Goal: Task Accomplishment & Management: Complete application form

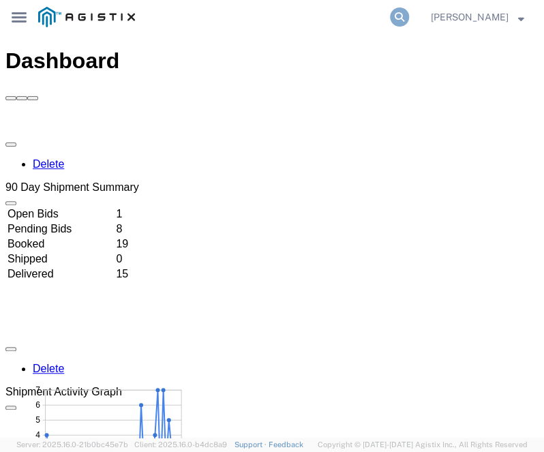
click at [409, 20] on icon at bounding box center [399, 17] width 19 height 19
click at [355, 25] on input "search" at bounding box center [267, 17] width 245 height 33
paste input "TruckingKing!123"
type input "T"
click at [275, 15] on input "search" at bounding box center [267, 17] width 245 height 33
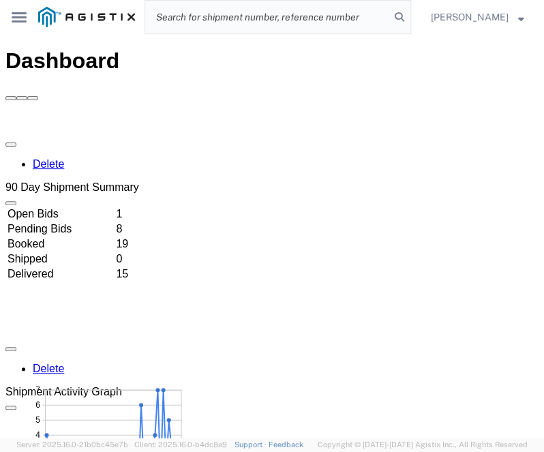
paste input "56500778"
type input "56500778"
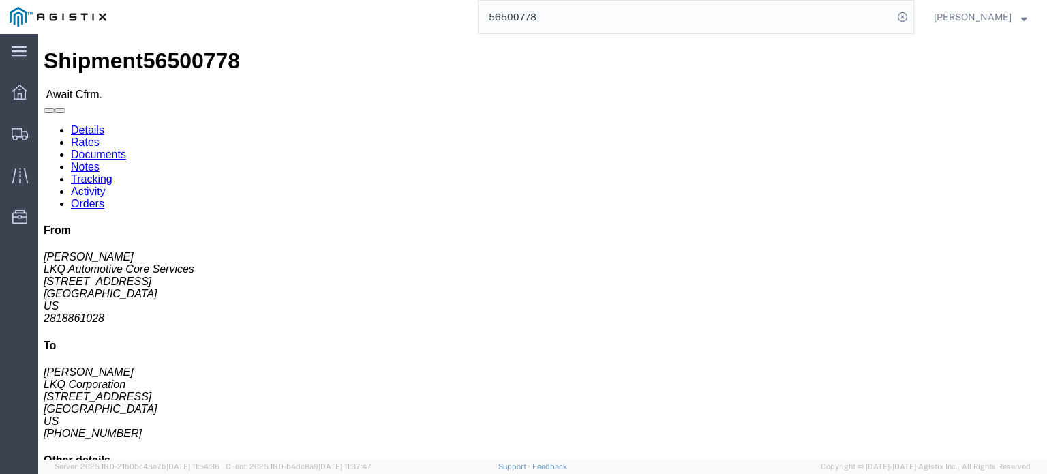
click link "Confirm"
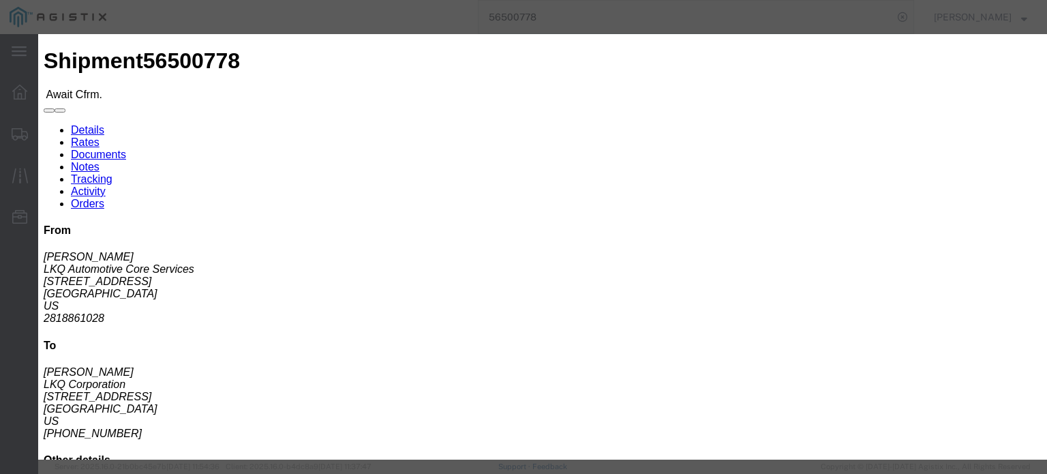
click input "text"
paste input "56500778"
type input "56500778"
click input "text"
type input "J"
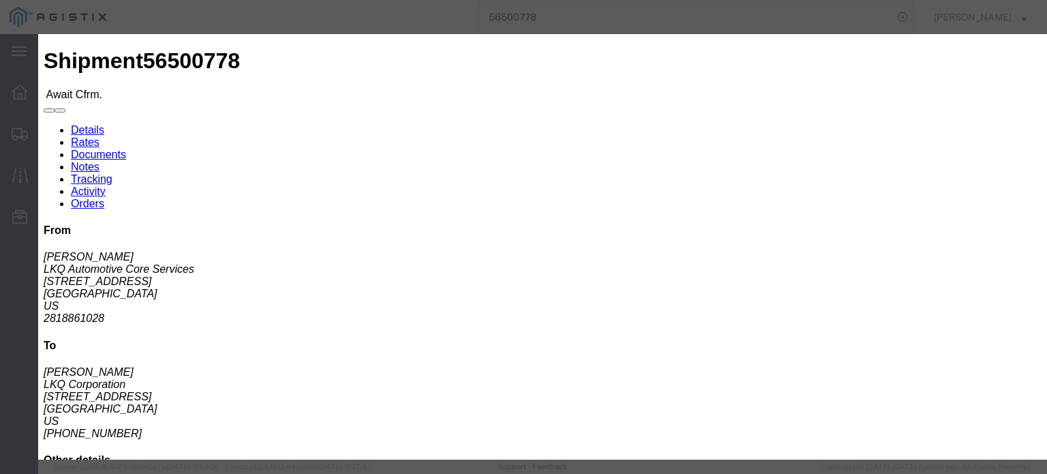
click input "text"
type input "4702032137"
click button "Submit"
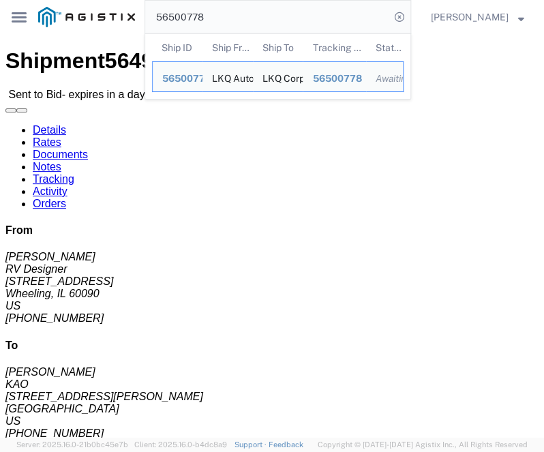
click at [235, 10] on input "56500778" at bounding box center [267, 17] width 245 height 33
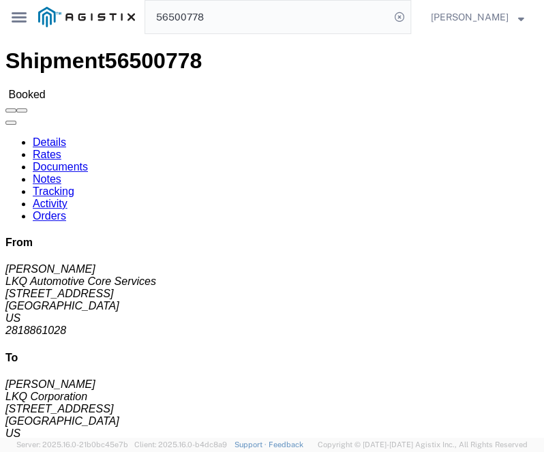
click link "Rates"
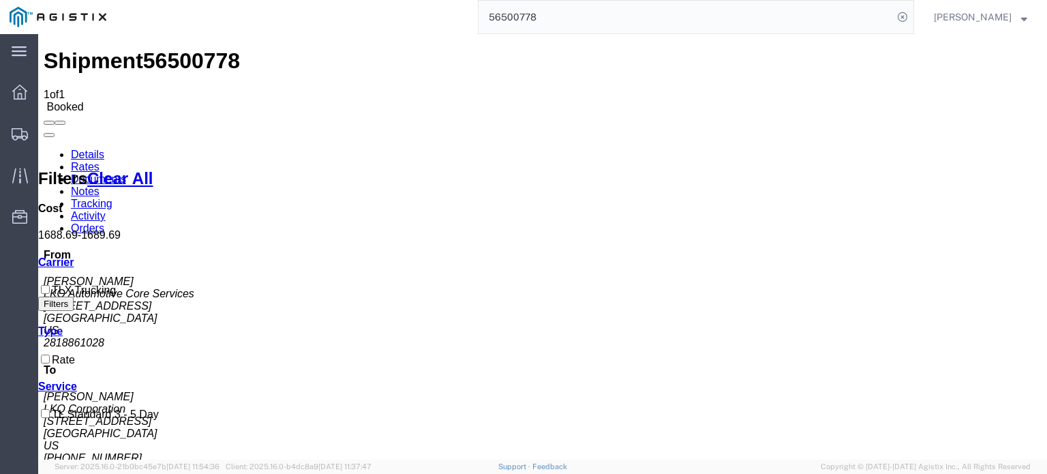
copy b "1,688.69"
drag, startPoint x: 451, startPoint y: 192, endPoint x: 491, endPoint y: 196, distance: 39.7
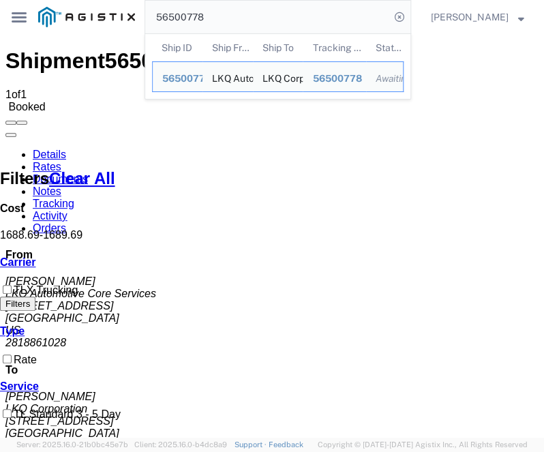
drag, startPoint x: 245, startPoint y: 16, endPoint x: -23, endPoint y: -10, distance: 269.8
click at [0, 0] on html "main_menu Created with Sketch. Collapse Menu Dashboard Shipments Traffic Resour…" at bounding box center [272, 226] width 544 height 452
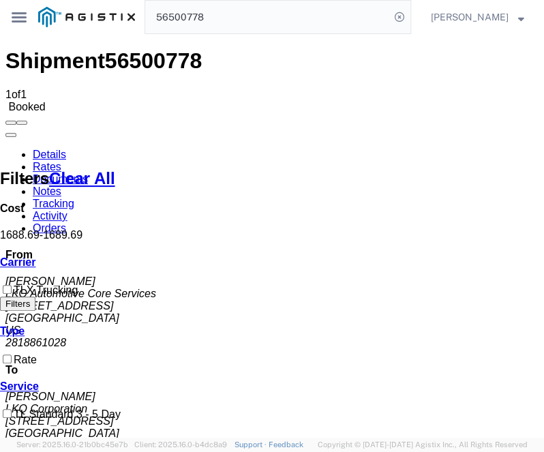
paste input "44"
type input "56500744"
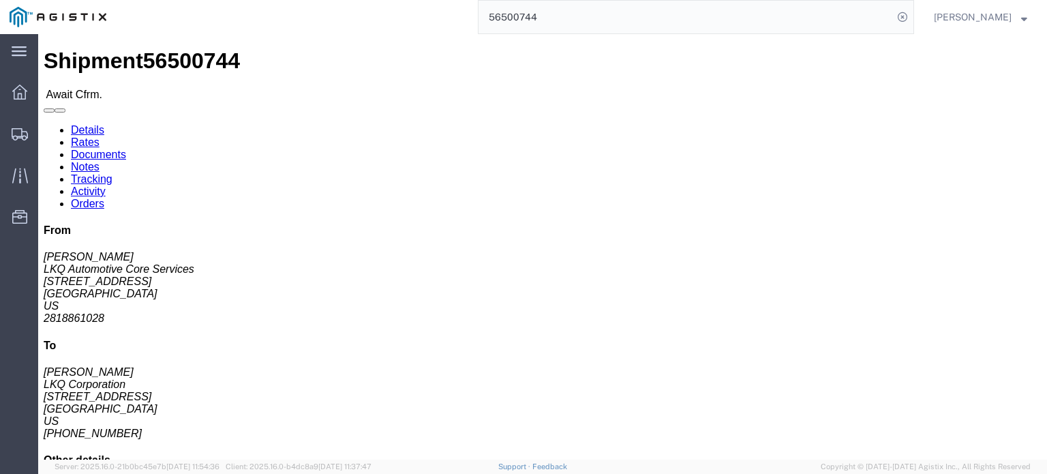
click link "Confirm"
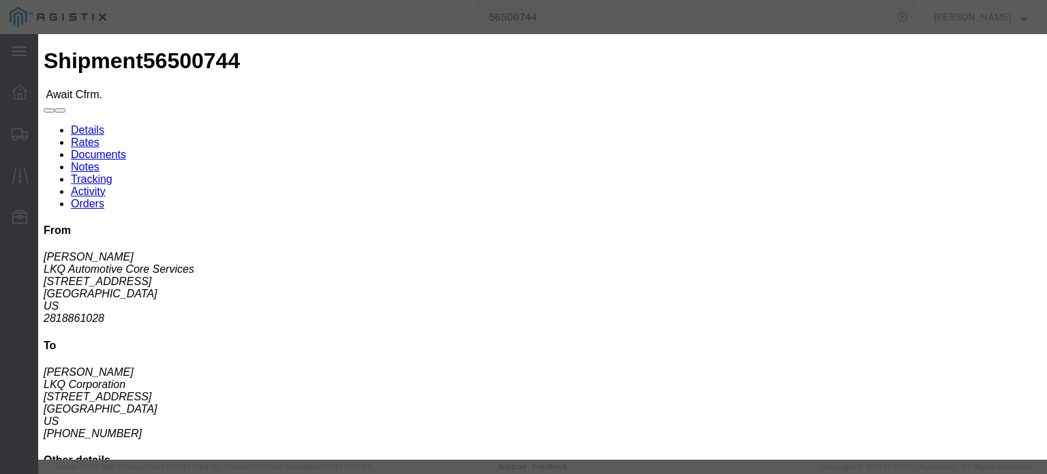
click input "text"
paste input "56500744"
type input "56500744"
click input "text"
type input "J"
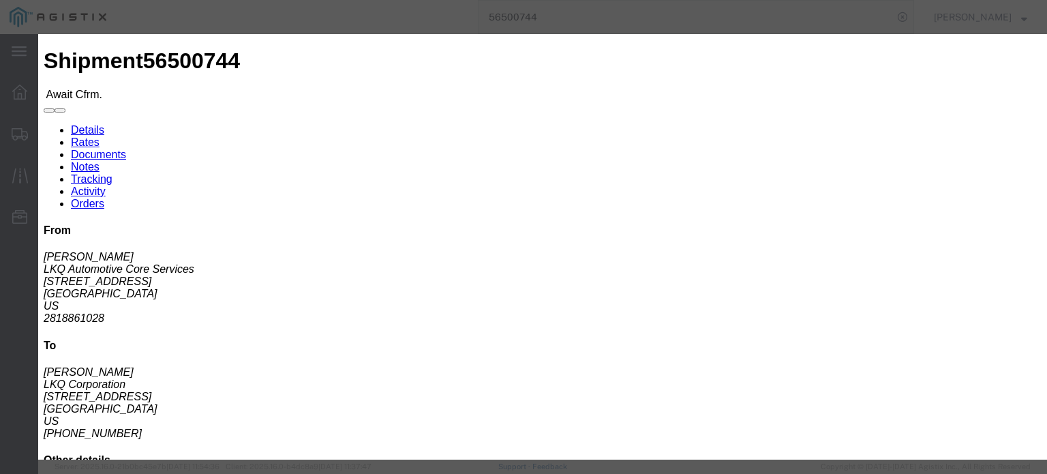
click input "text"
type input "4702032137"
click button "Submit"
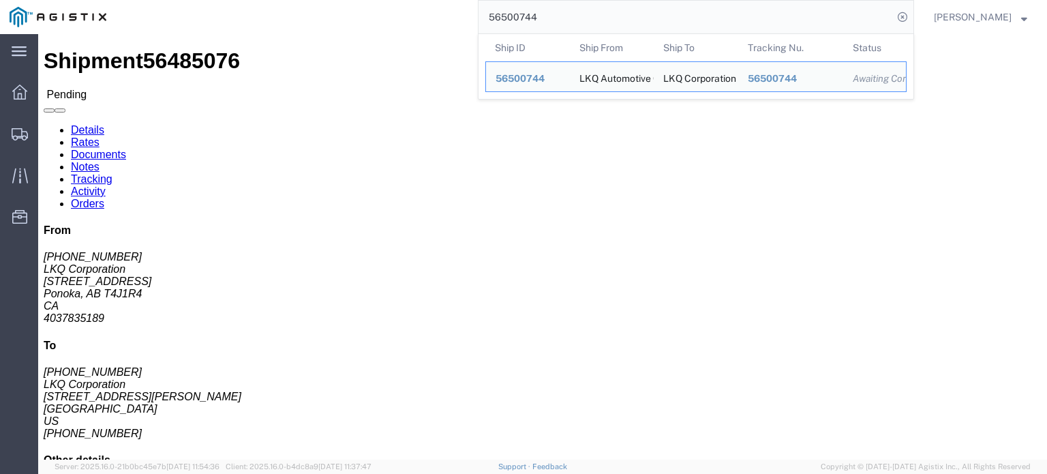
drag, startPoint x: 607, startPoint y: 29, endPoint x: 171, endPoint y: 50, distance: 436.2
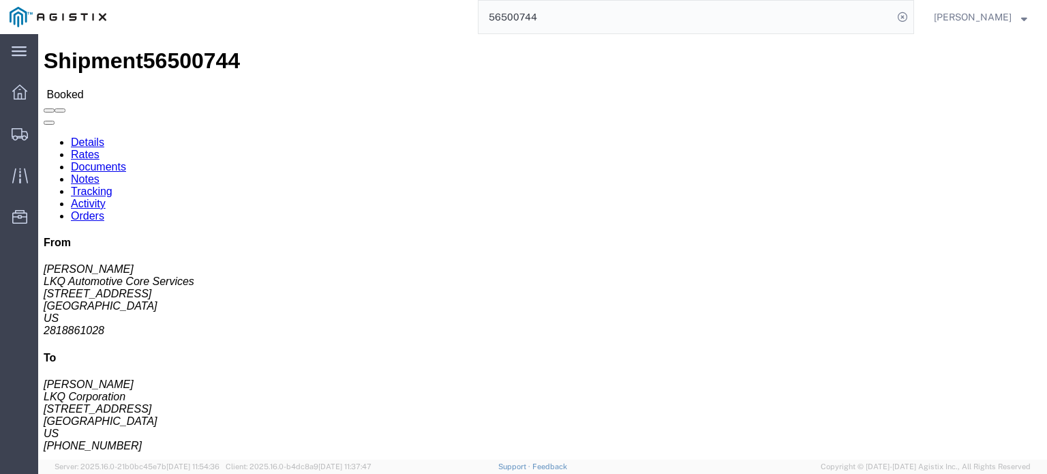
click link "Rates"
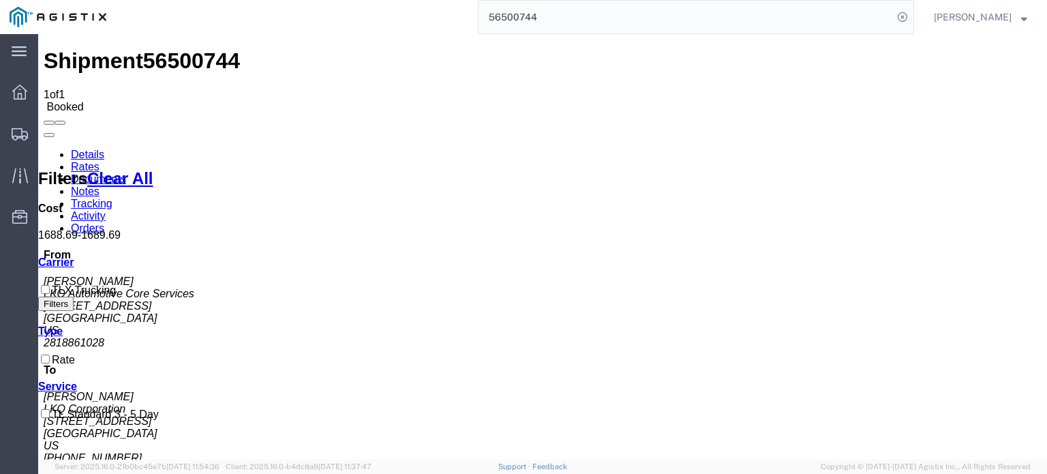
copy b "1,688.69"
drag, startPoint x: 458, startPoint y: 189, endPoint x: 494, endPoint y: 196, distance: 36.8
copy b "1,688.69"
